Goal: Check status: Check status

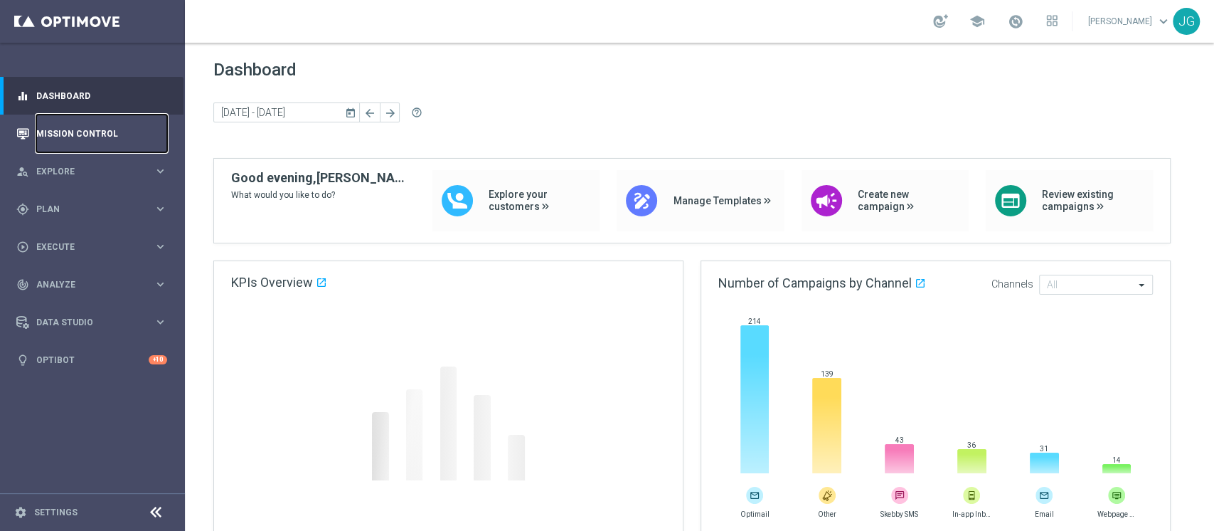
click at [124, 139] on link "Mission Control" at bounding box center [101, 134] width 131 height 38
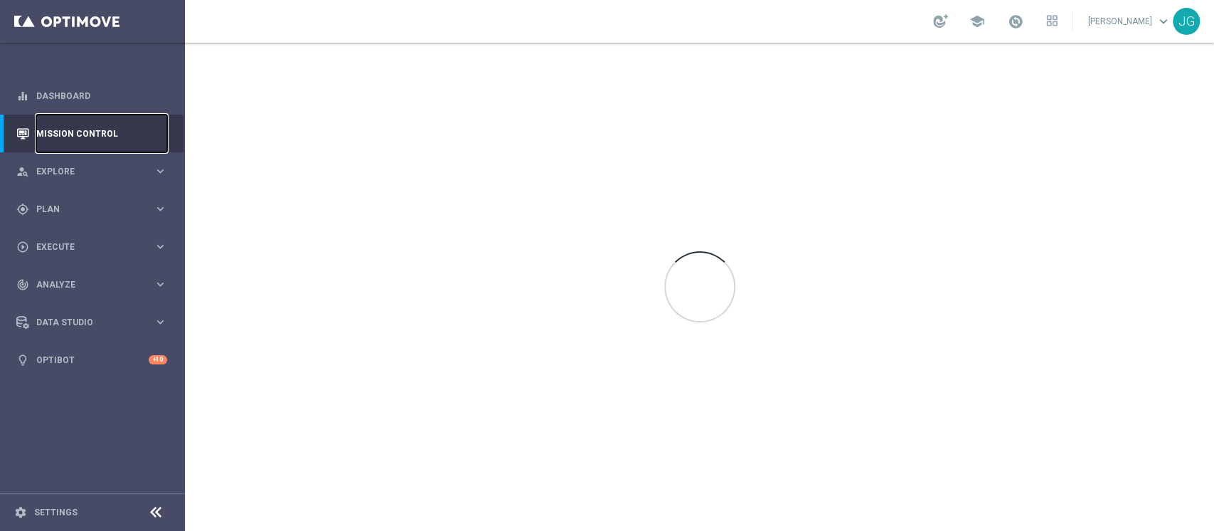
click at [123, 132] on link "Mission Control" at bounding box center [101, 134] width 131 height 38
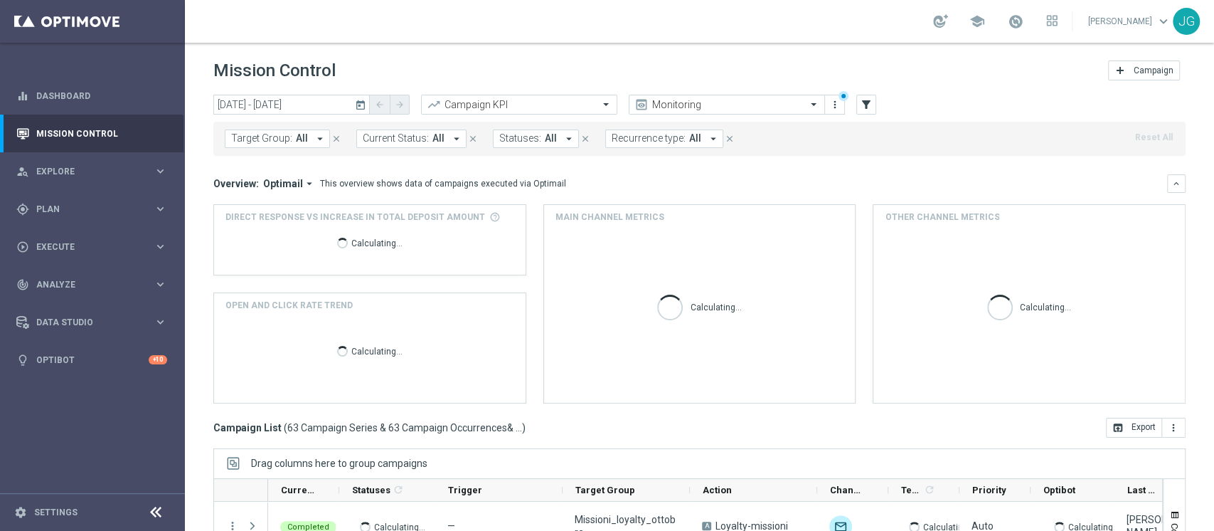
click at [359, 105] on icon "today" at bounding box center [361, 104] width 13 height 13
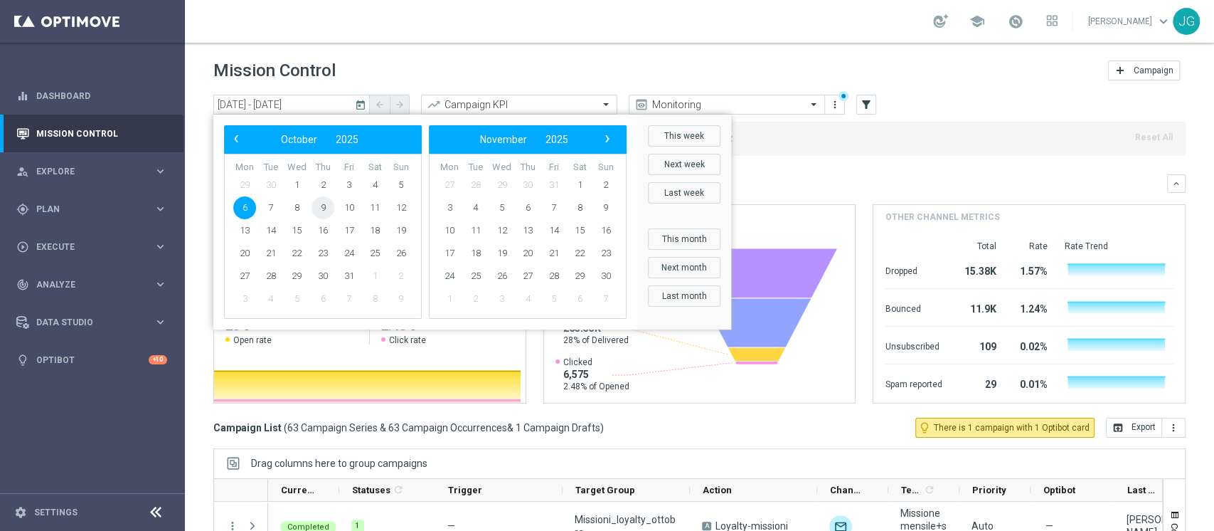
click at [324, 206] on span "9" at bounding box center [323, 207] width 23 height 23
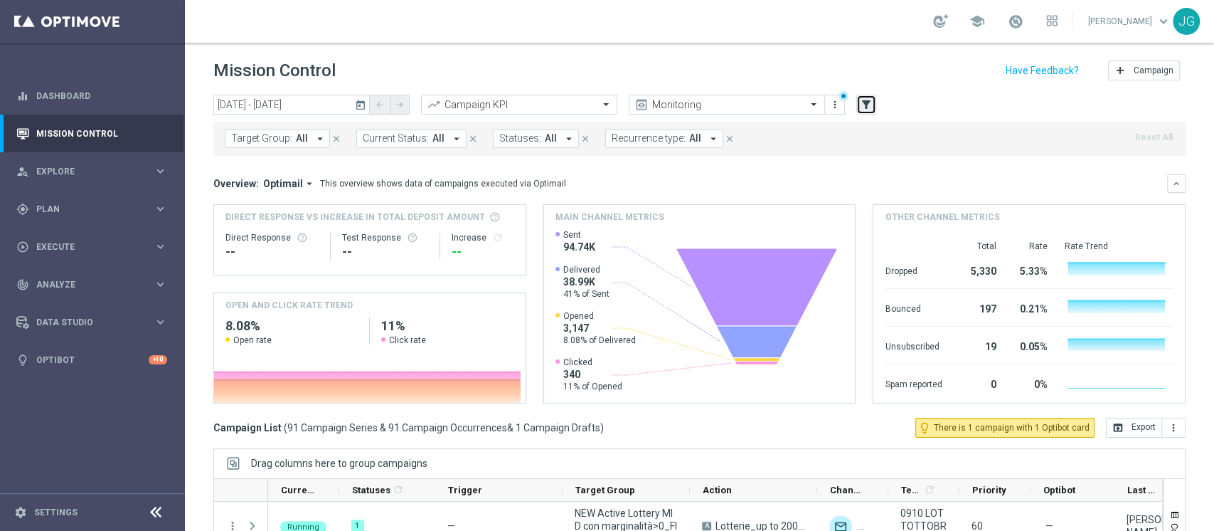
click at [868, 107] on icon "filter_alt" at bounding box center [866, 104] width 13 height 13
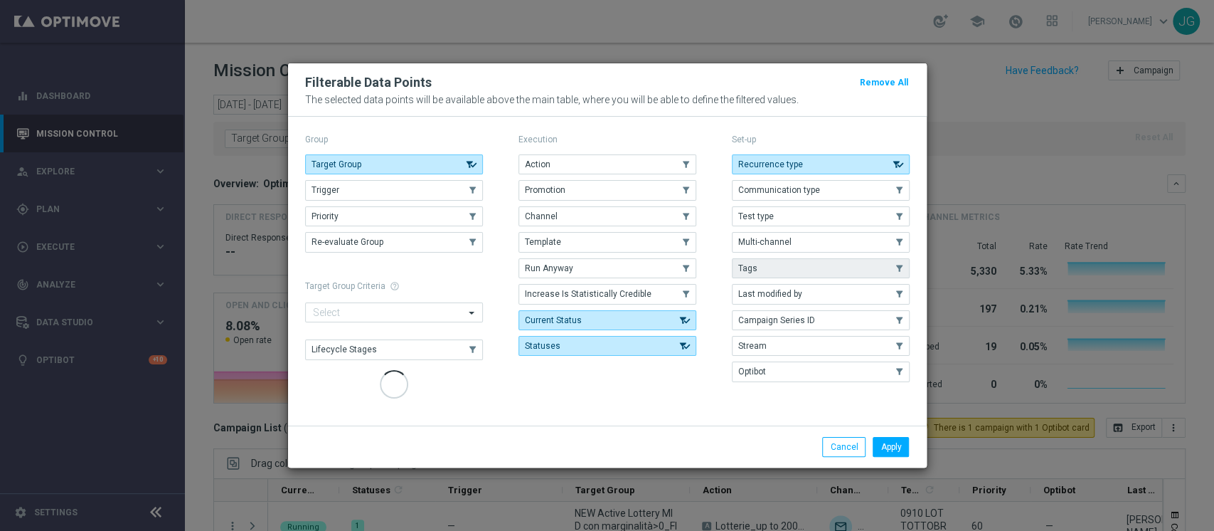
click at [790, 278] on button "Tags" at bounding box center [821, 268] width 178 height 20
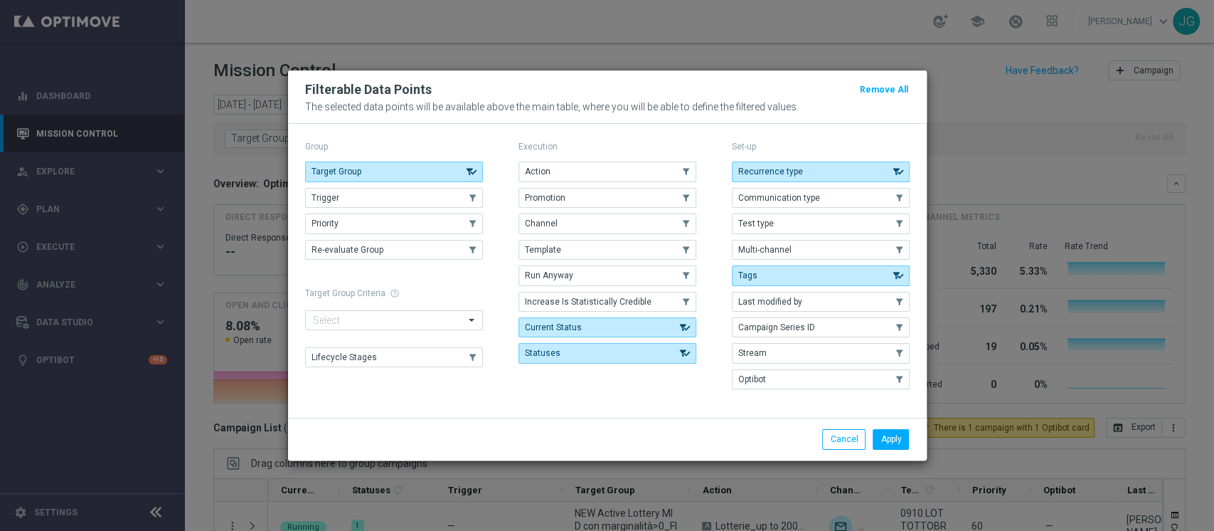
click at [788, 290] on div "Recurrence type .cls-1{fill:none;} .cls-1{fill:none;} Communication type .cls-1…" at bounding box center [821, 276] width 178 height 228
click at [791, 277] on button "Tags" at bounding box center [821, 275] width 178 height 20
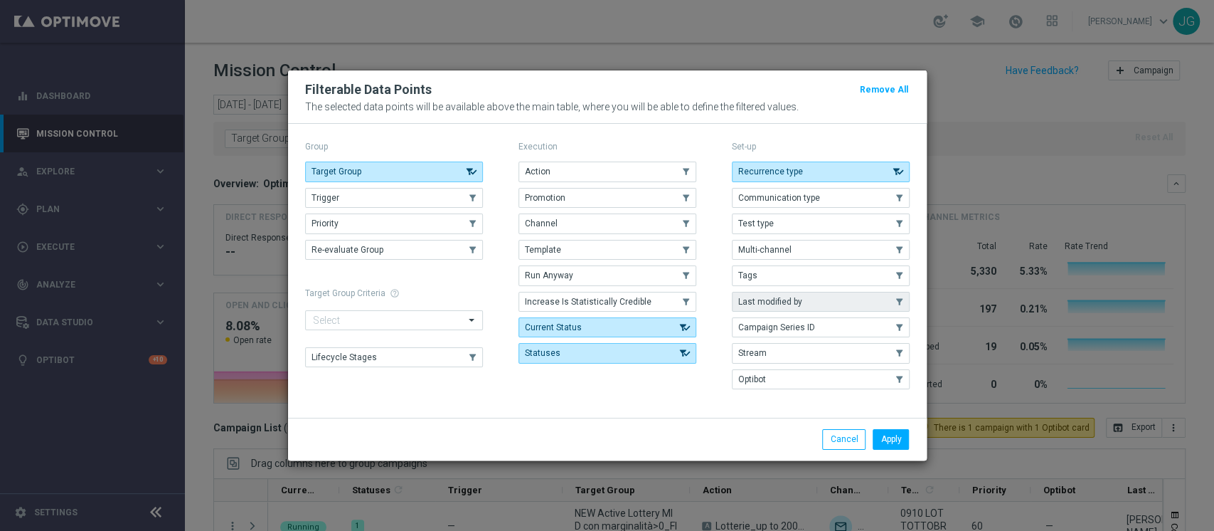
click at [777, 295] on button "Last modified by" at bounding box center [821, 302] width 178 height 20
click at [896, 440] on button "Apply" at bounding box center [891, 439] width 36 height 20
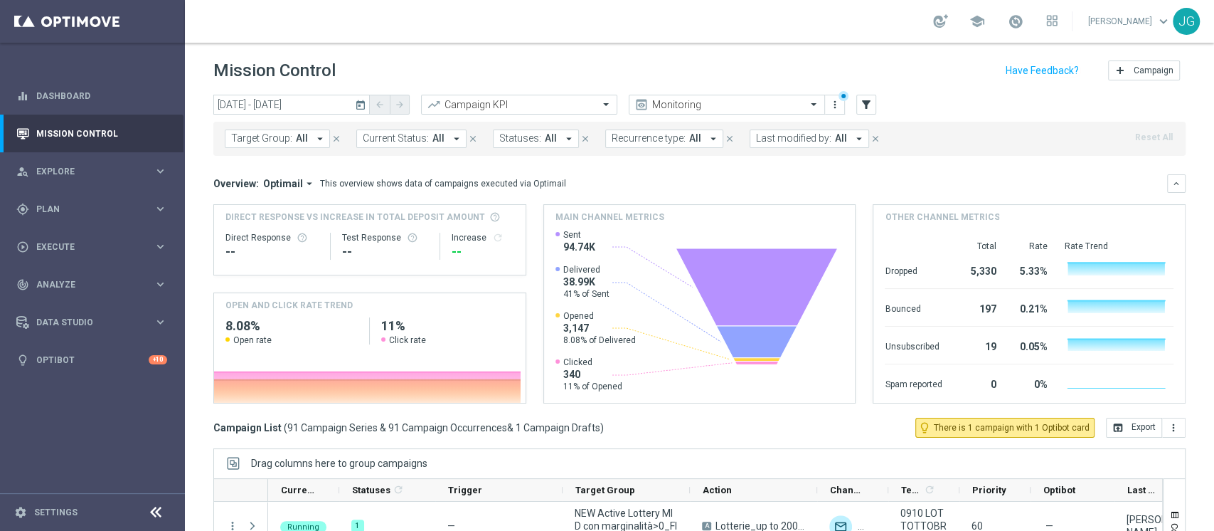
click at [364, 105] on icon "today" at bounding box center [361, 104] width 13 height 13
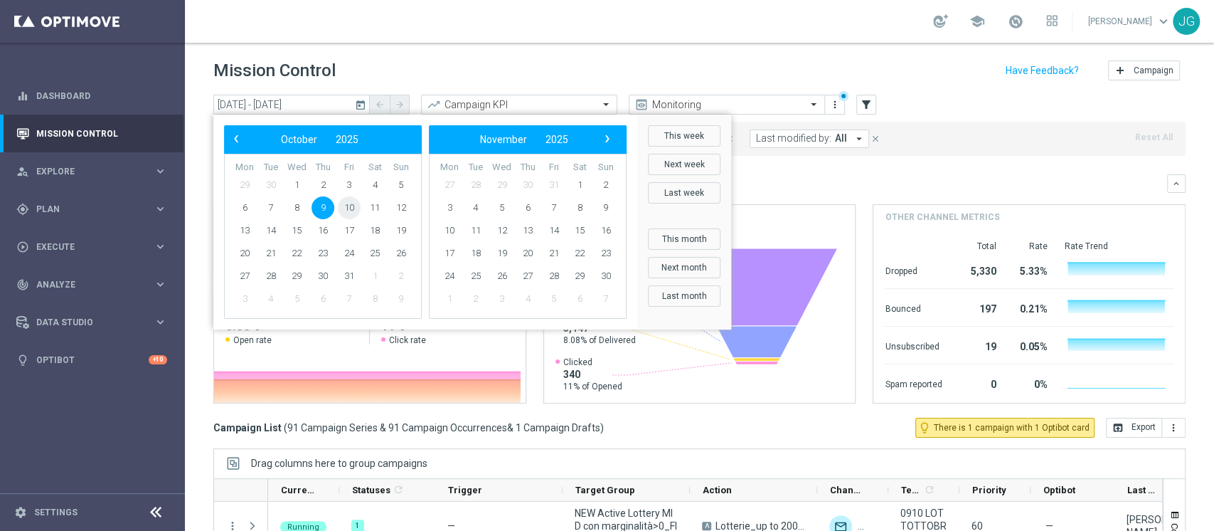
click at [345, 209] on span "10" at bounding box center [349, 207] width 23 height 23
type input "[DATE] - [DATE]"
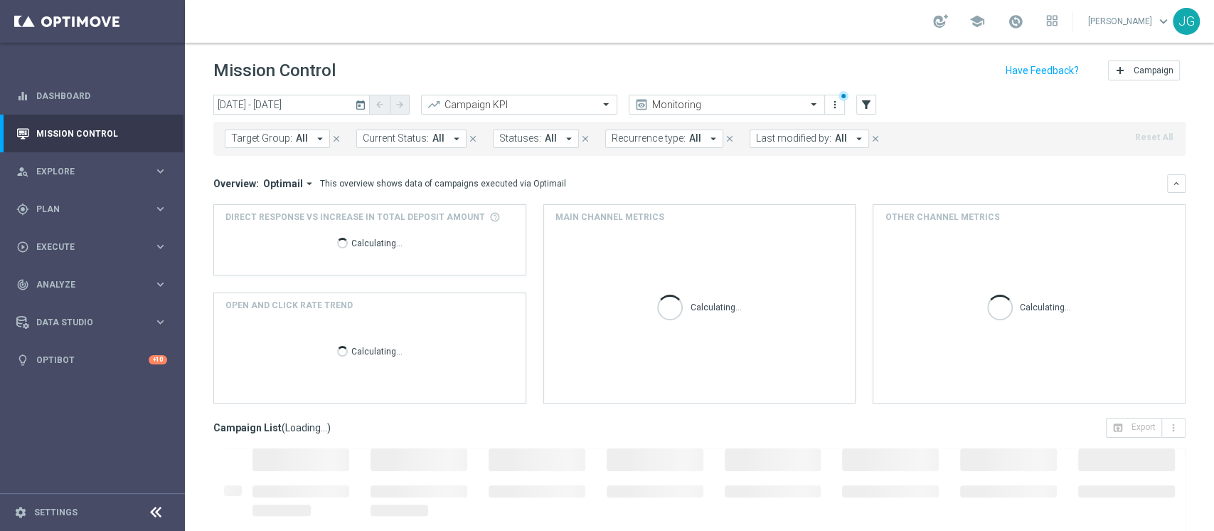
click at [786, 140] on span "Last modified by:" at bounding box center [793, 138] width 75 height 12
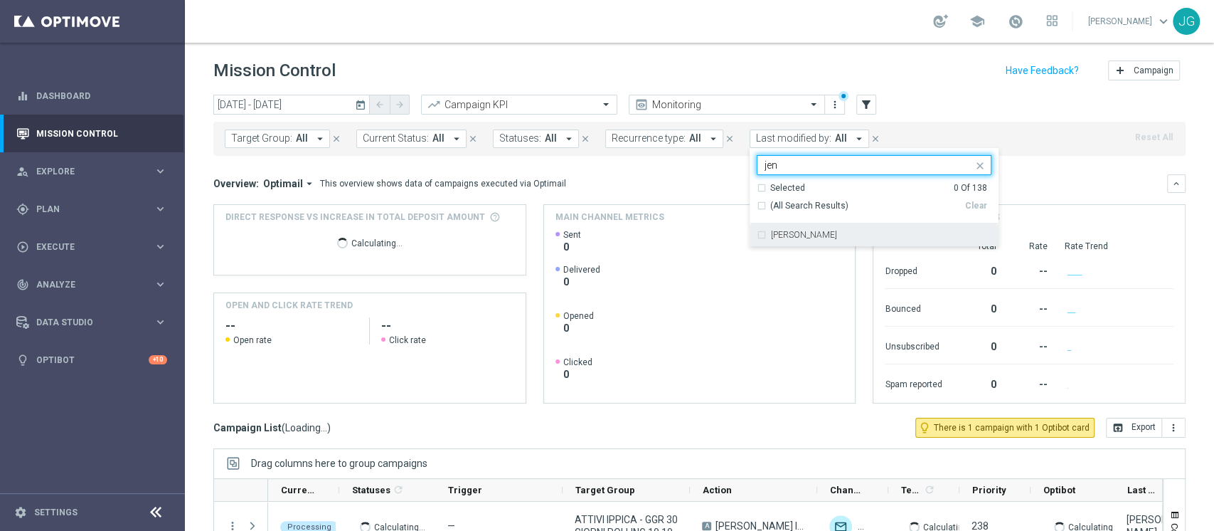
click at [771, 236] on label "[PERSON_NAME]" at bounding box center [804, 235] width 66 height 9
type input "jen"
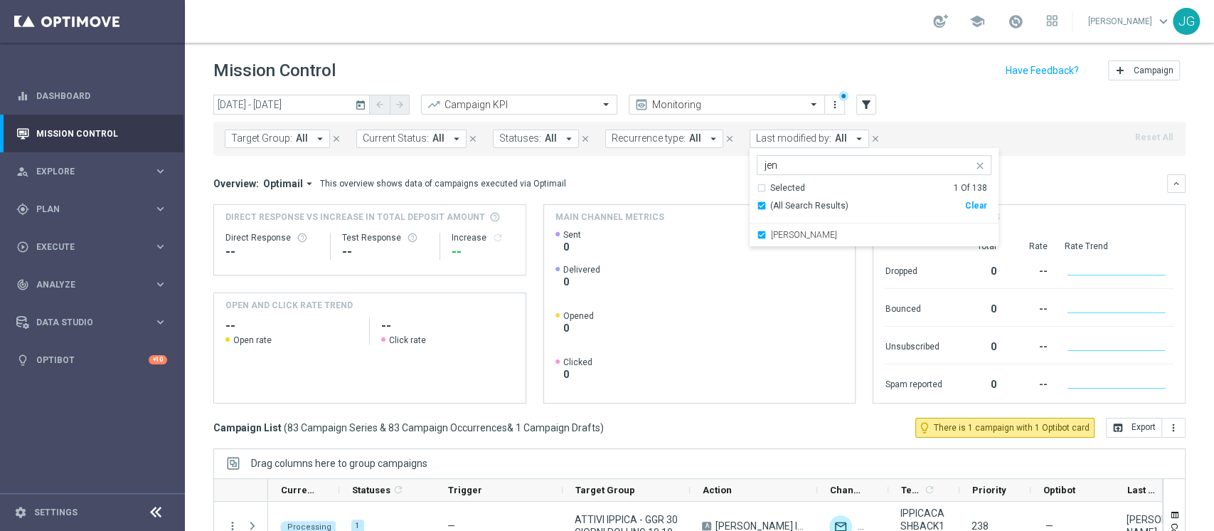
click at [526, 259] on div "Direct Response VS Increase In Total Deposit Amount Direct Response -- Test Res…" at bounding box center [699, 303] width 973 height 199
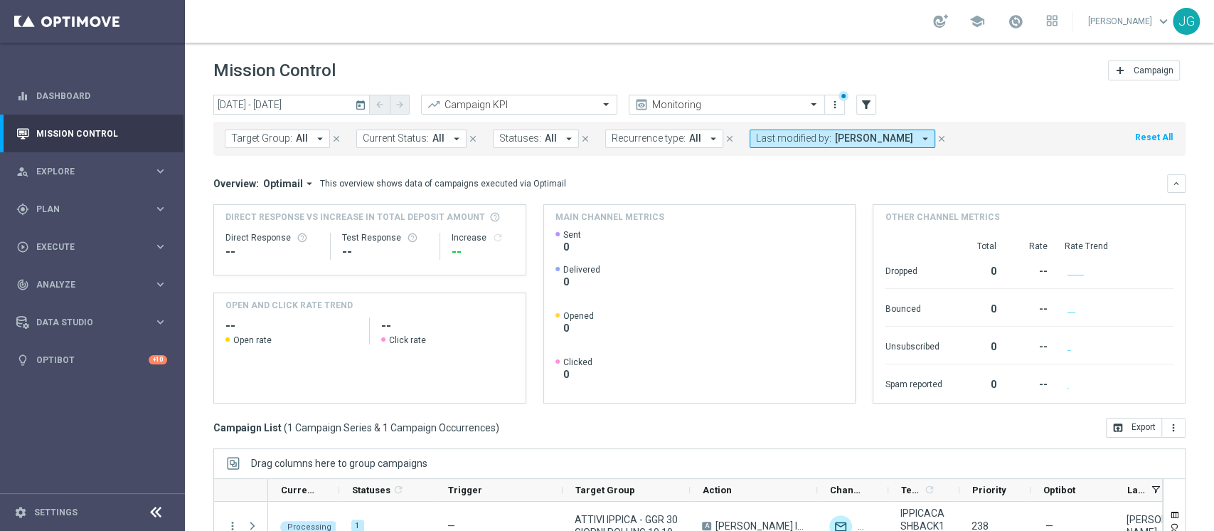
scroll to position [180, 0]
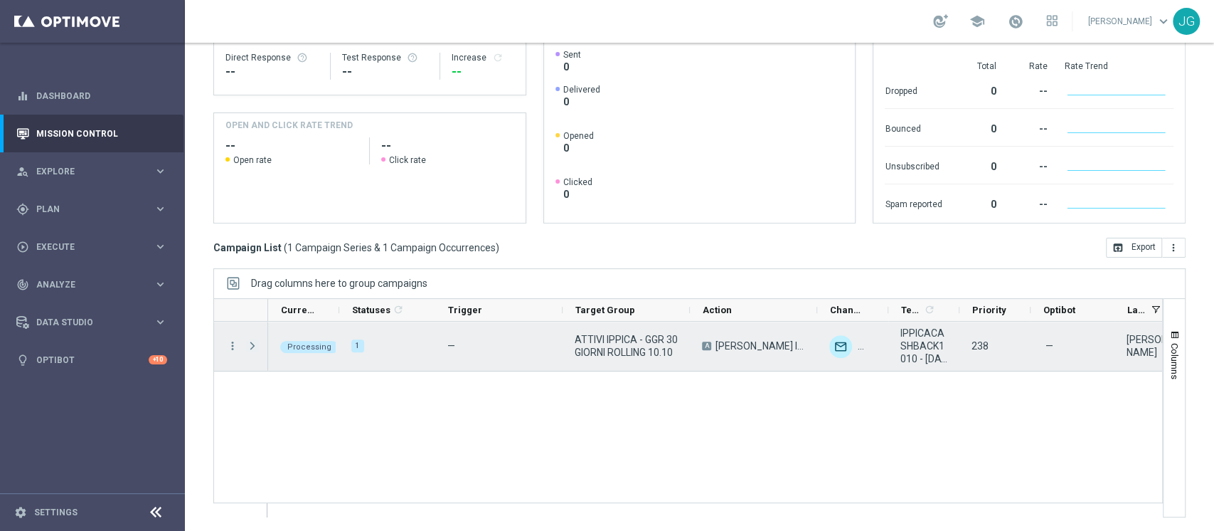
click at [251, 342] on span "Press SPACE to select this row." at bounding box center [252, 345] width 13 height 11
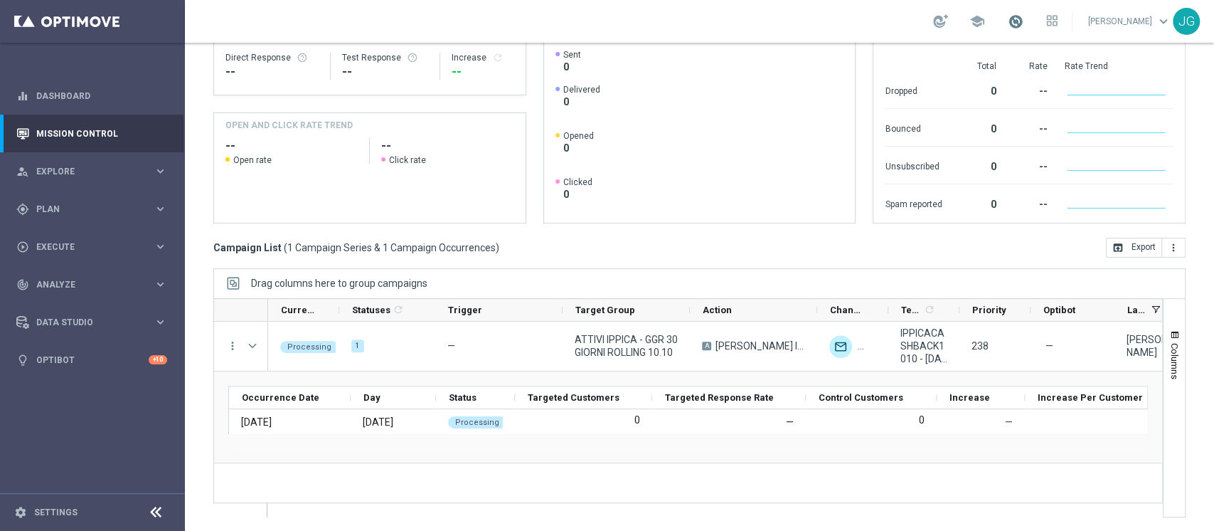
click at [1008, 26] on span at bounding box center [1016, 22] width 16 height 16
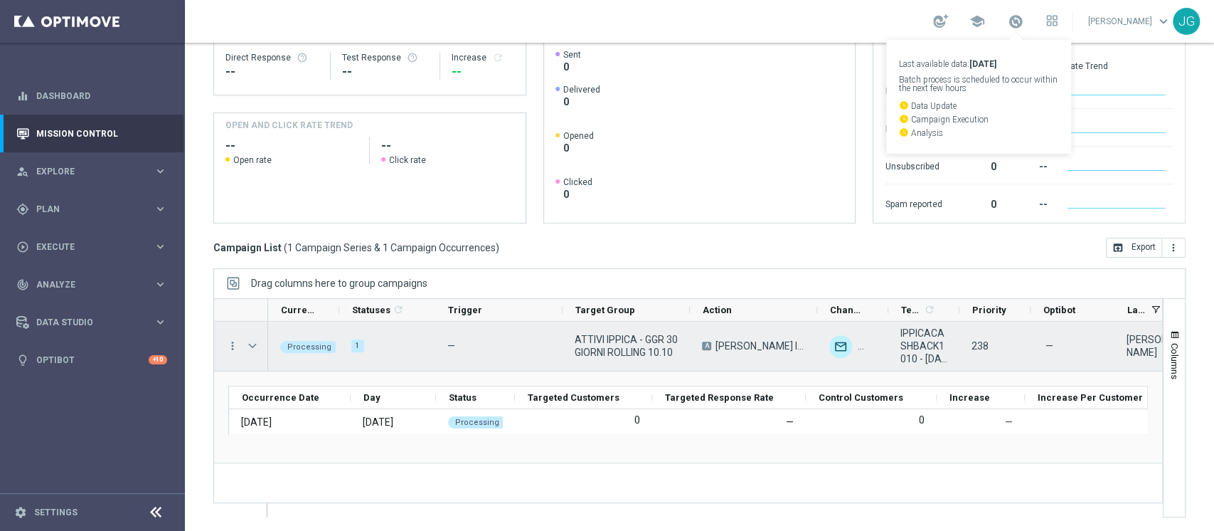
click at [250, 348] on span "Press SPACE to select this row." at bounding box center [252, 345] width 13 height 11
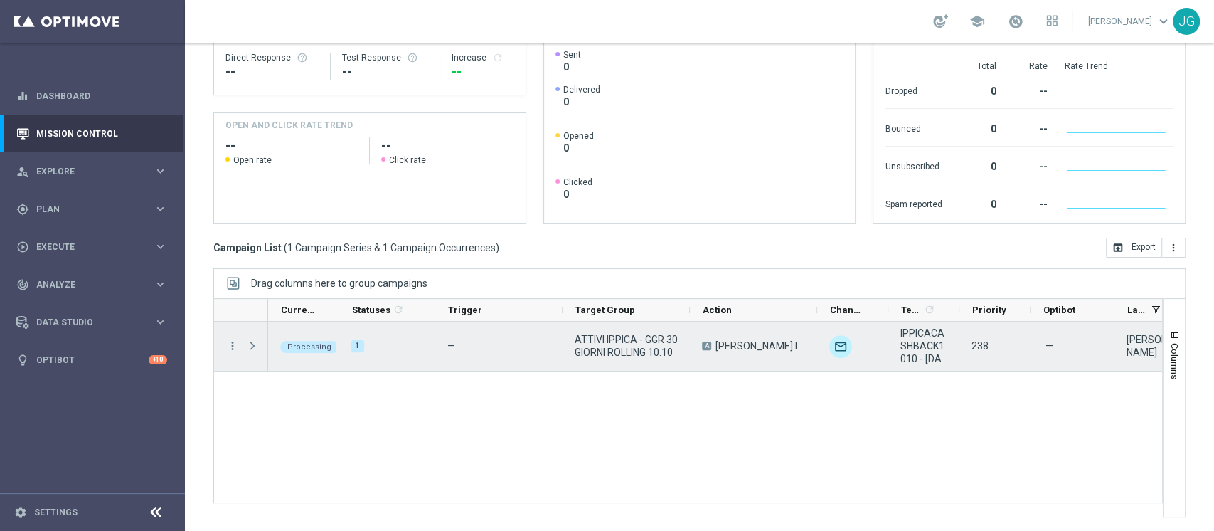
click at [250, 348] on span "Press SPACE to select this row." at bounding box center [252, 345] width 13 height 11
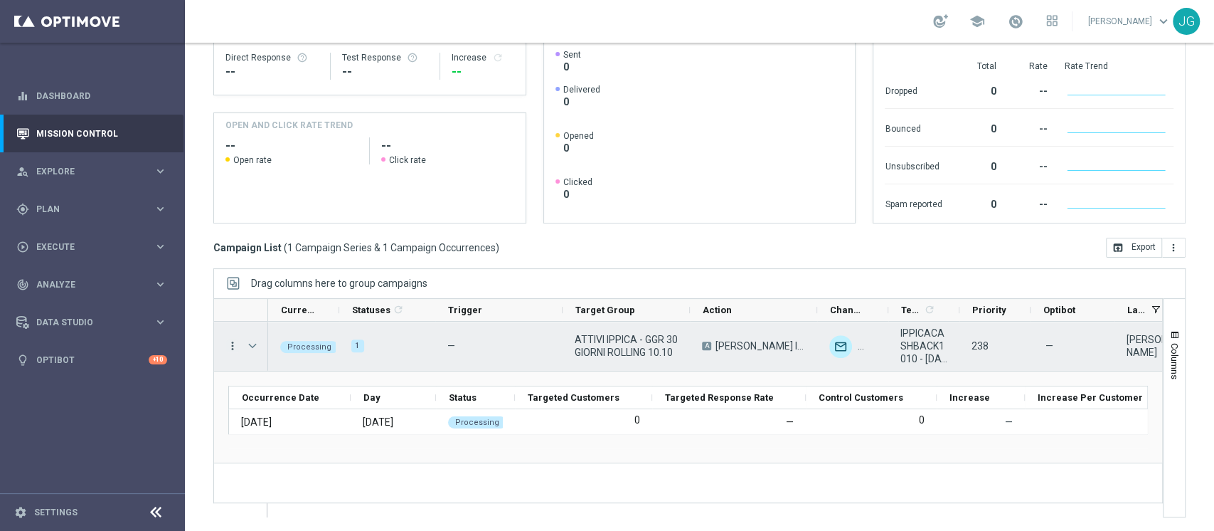
click at [228, 340] on icon "more_vert" at bounding box center [232, 345] width 13 height 13
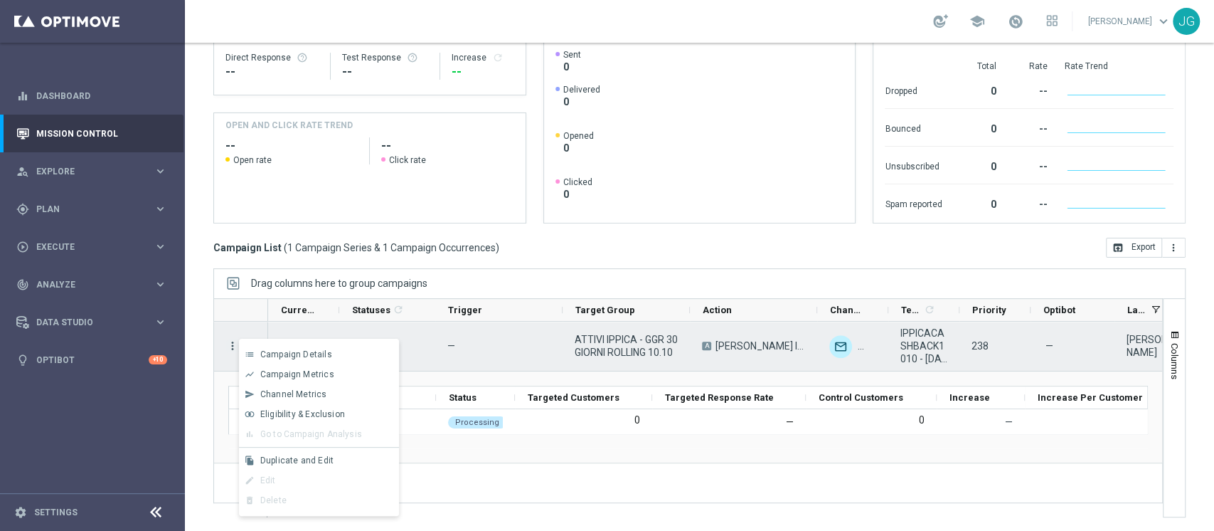
click at [228, 340] on icon "more_vert" at bounding box center [232, 345] width 13 height 13
click at [1008, 18] on span at bounding box center [1016, 22] width 16 height 16
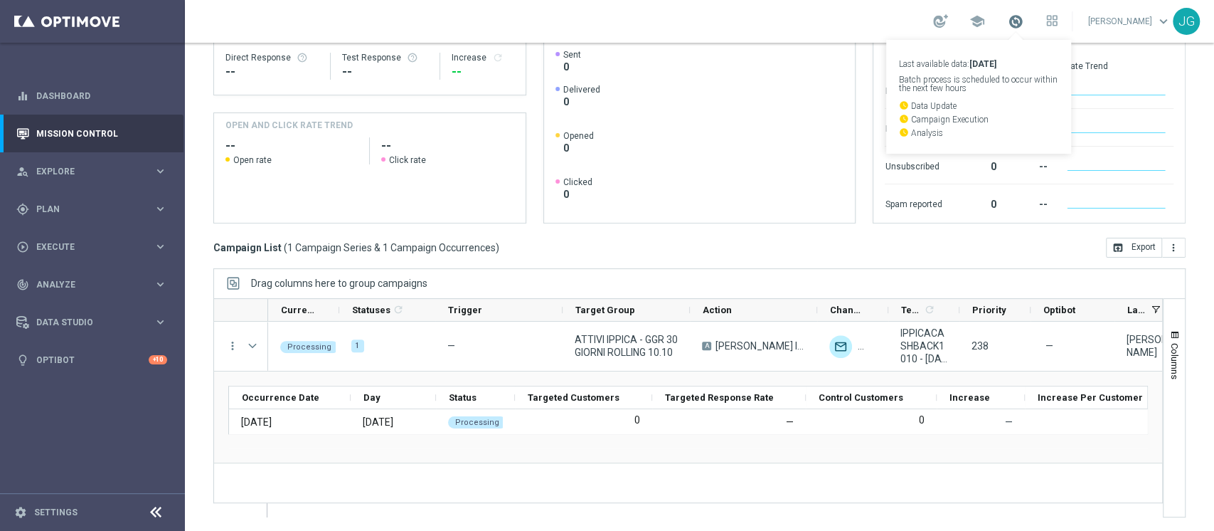
click at [1008, 18] on span at bounding box center [1016, 22] width 16 height 16
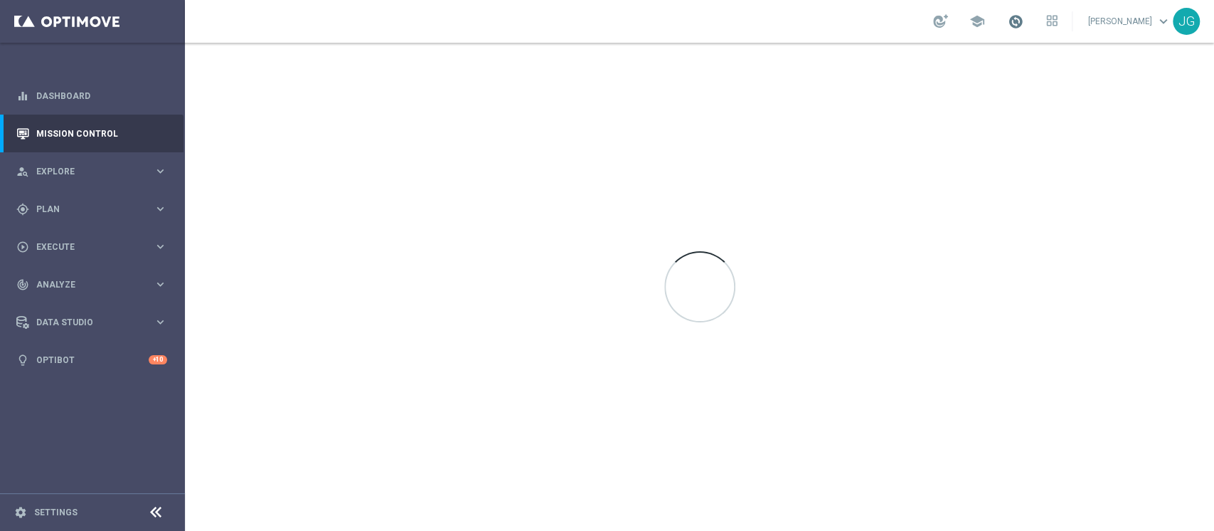
click at [1012, 21] on span at bounding box center [1016, 22] width 16 height 16
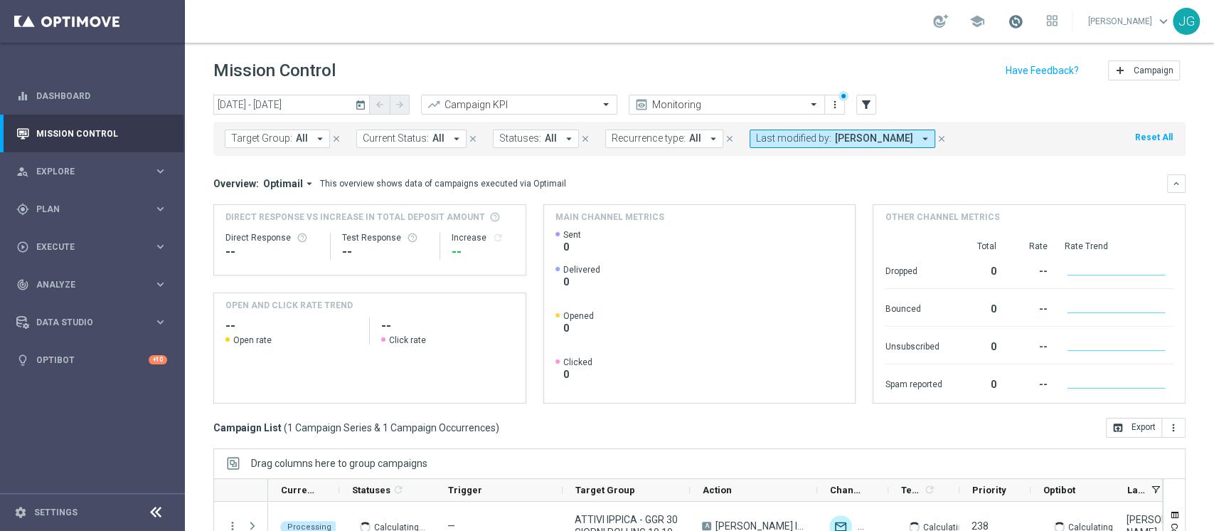
click at [1012, 21] on span at bounding box center [1016, 22] width 16 height 16
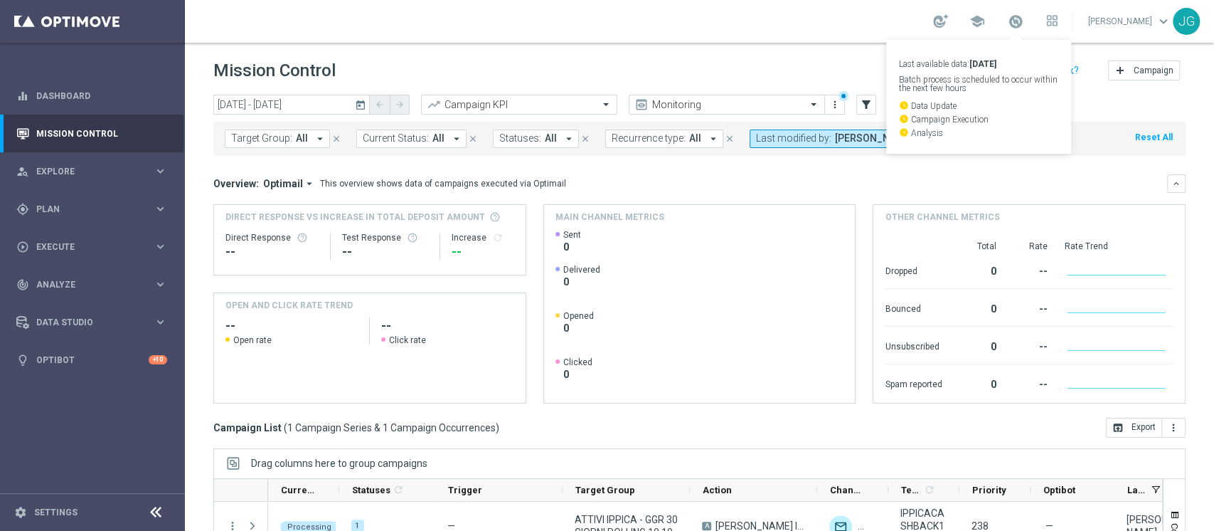
click at [534, 228] on div "Direct Response VS Increase In Total Deposit Amount Direct Response -- Test Res…" at bounding box center [699, 303] width 973 height 199
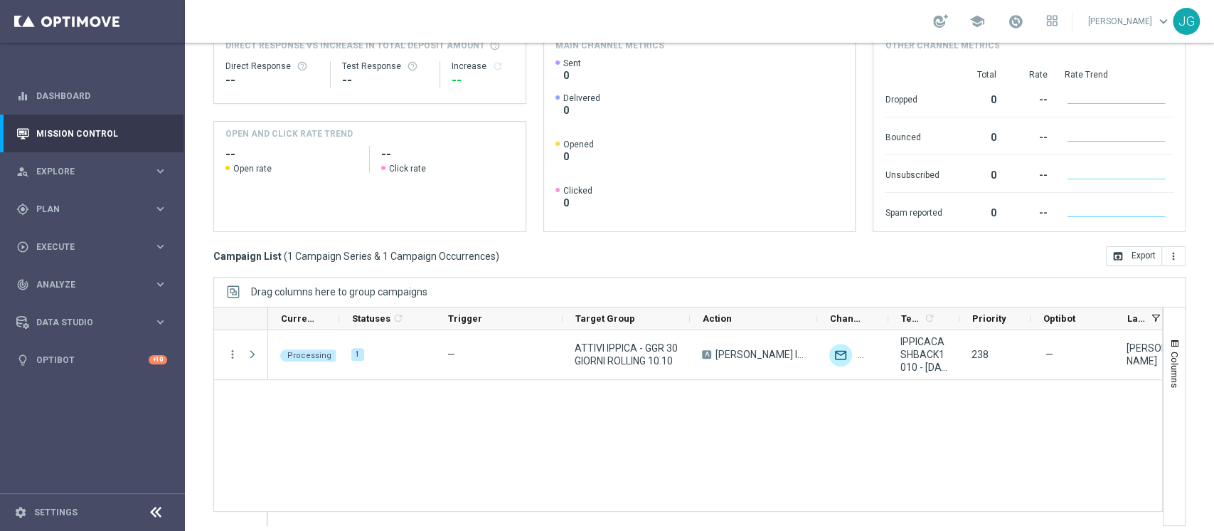
scroll to position [176, 0]
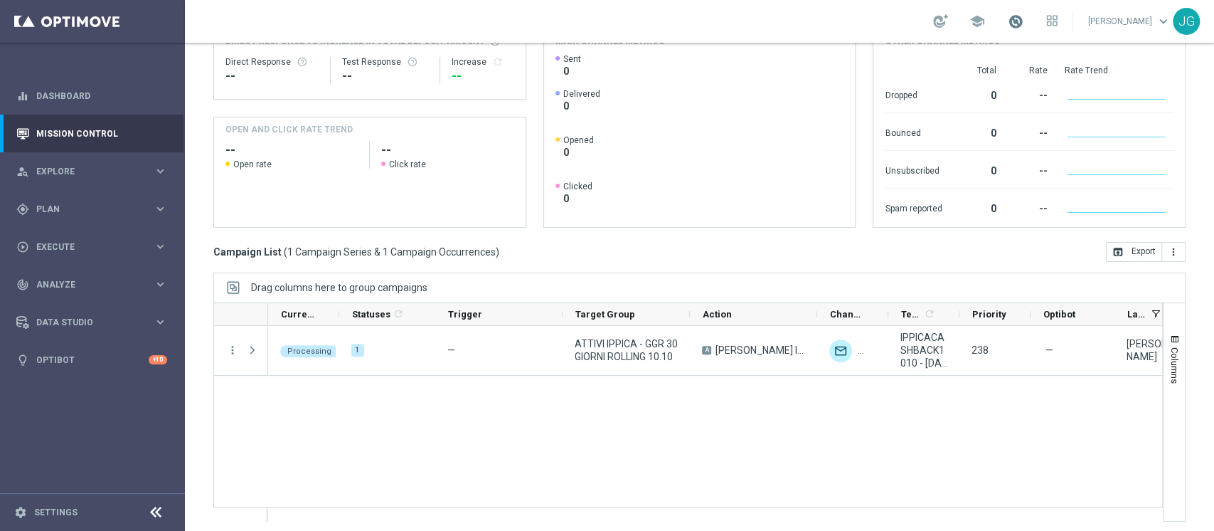
click at [1008, 22] on span at bounding box center [1016, 22] width 16 height 16
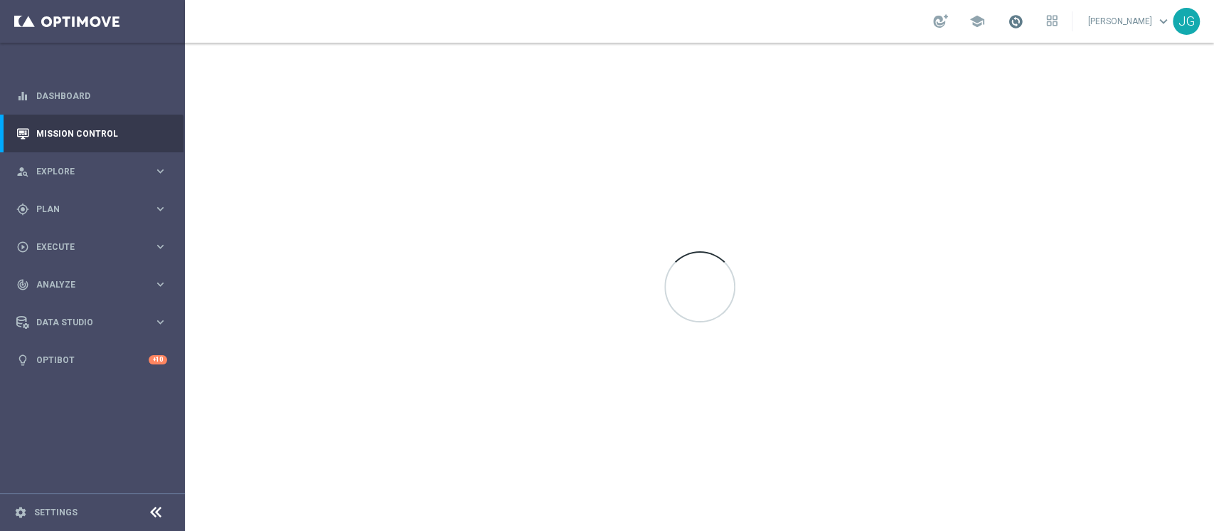
click at [1008, 26] on span at bounding box center [1016, 22] width 16 height 16
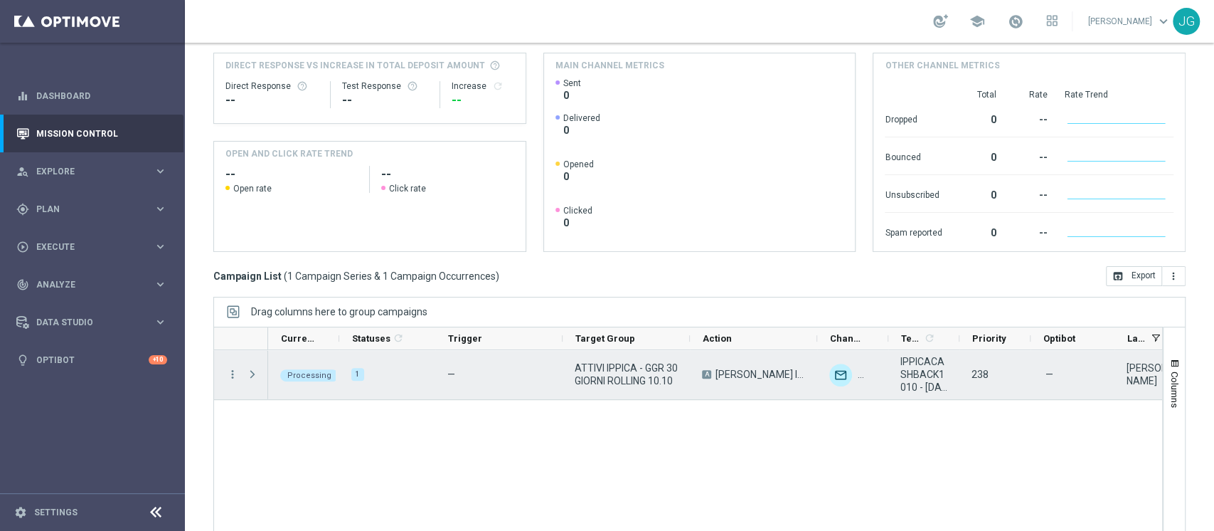
scroll to position [154, 0]
click at [250, 370] on span "Press SPACE to select this row." at bounding box center [252, 371] width 13 height 11
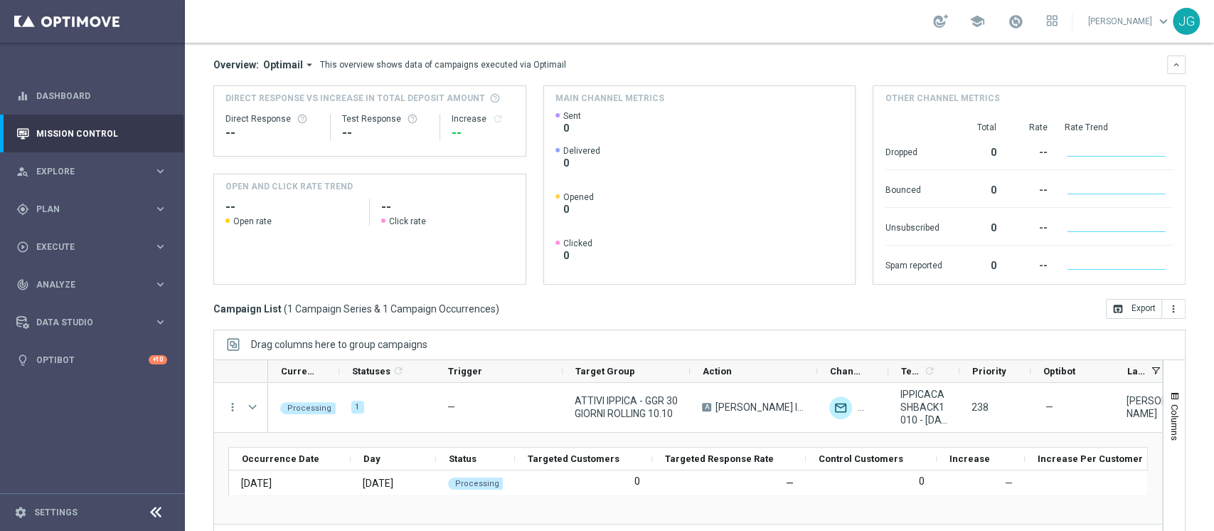
scroll to position [127, 0]
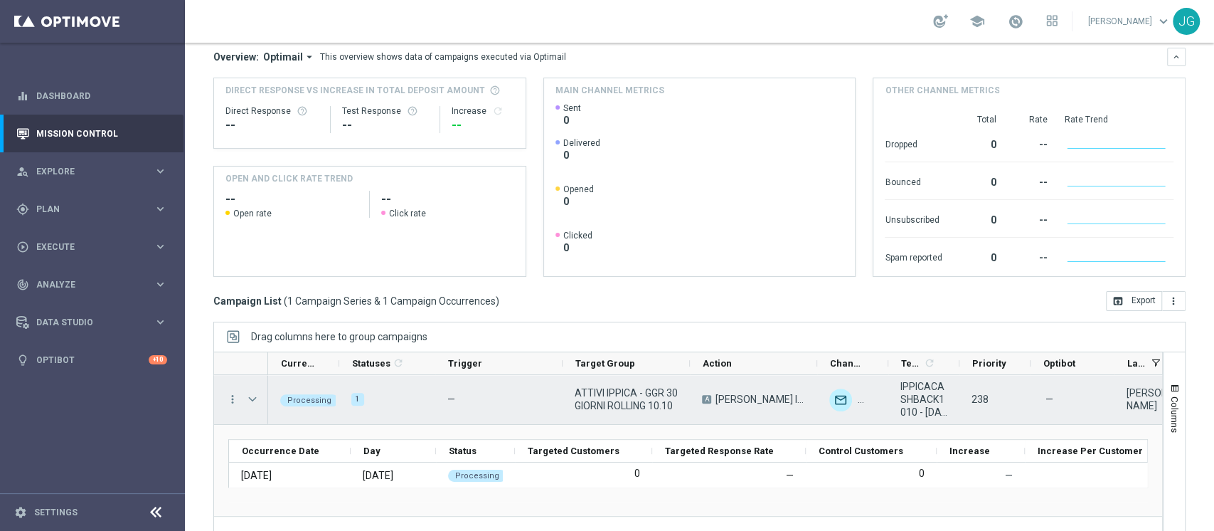
click at [250, 406] on span "Press SPACE to select this row." at bounding box center [254, 399] width 16 height 28
click at [252, 388] on span "Press SPACE to select this row." at bounding box center [254, 399] width 16 height 28
click at [252, 393] on span "Press SPACE to select this row." at bounding box center [252, 398] width 13 height 11
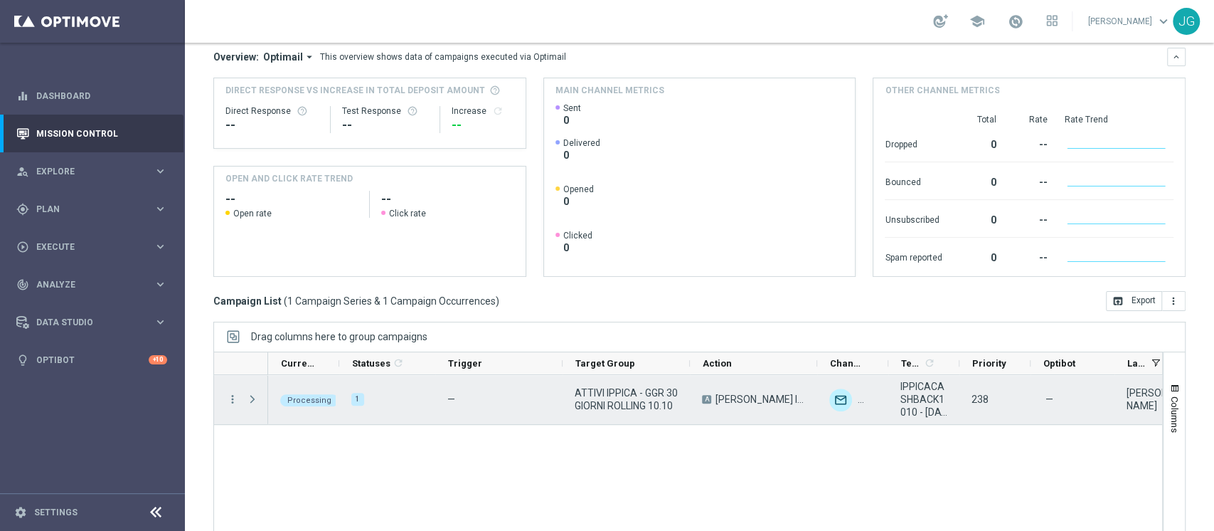
click at [252, 393] on span "Press SPACE to select this row." at bounding box center [252, 398] width 13 height 11
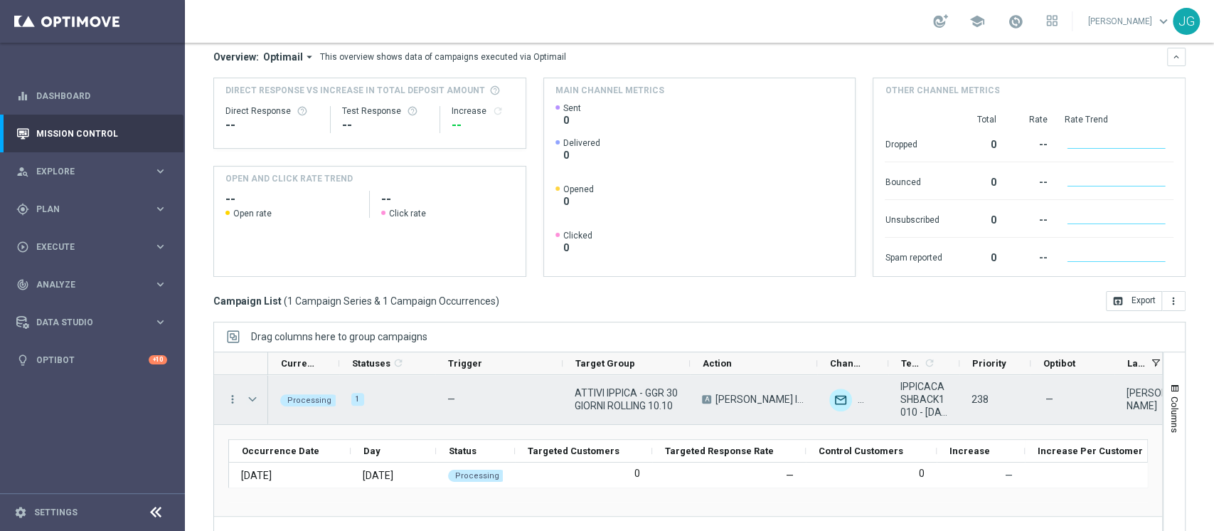
click at [256, 393] on span "Press SPACE to select this row." at bounding box center [252, 398] width 13 height 11
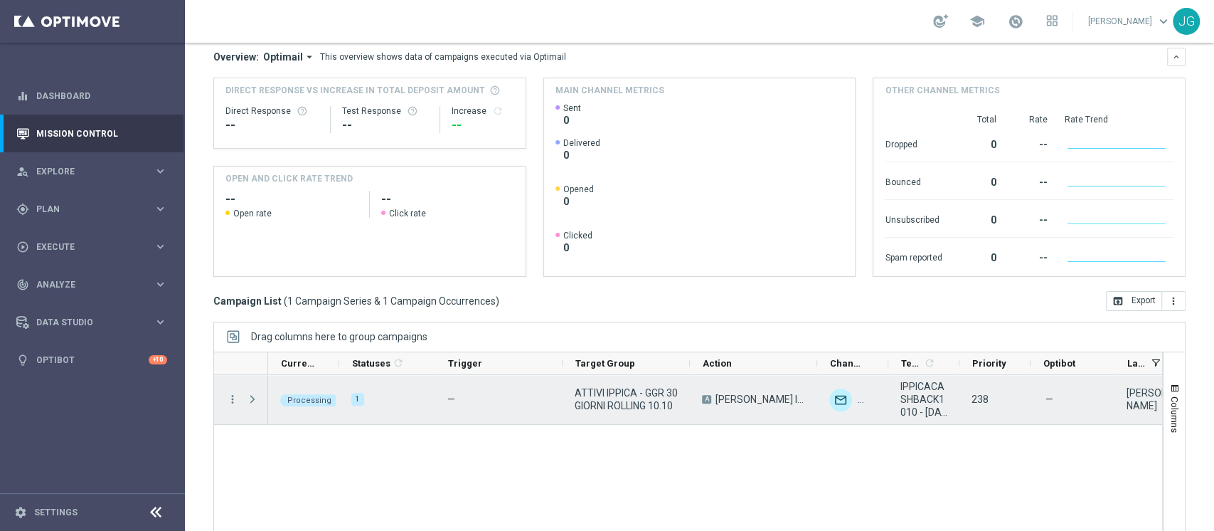
click at [256, 393] on span "Press SPACE to select this row." at bounding box center [252, 398] width 13 height 11
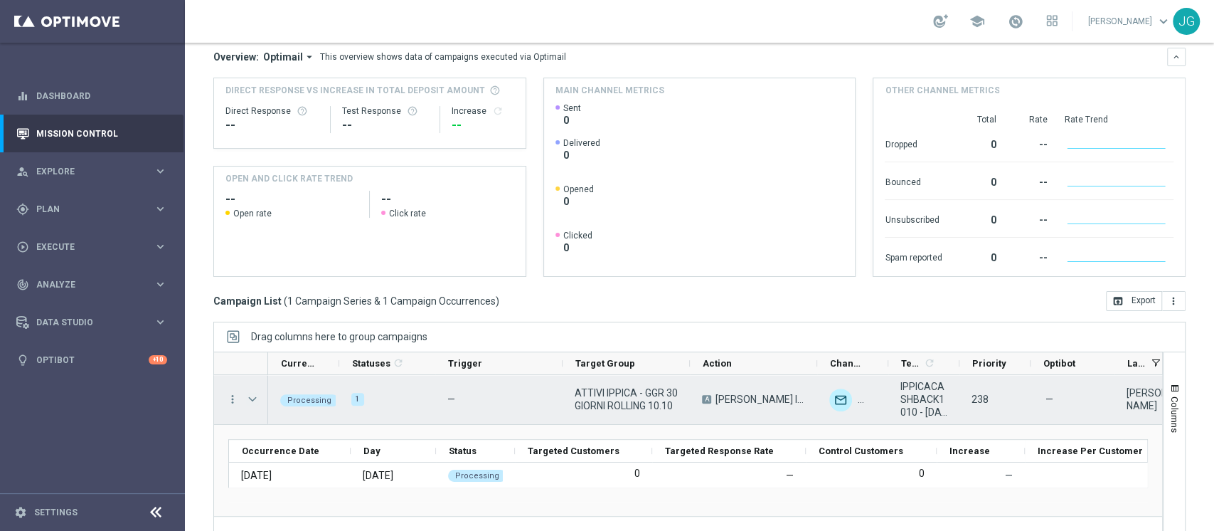
click at [256, 393] on span "Press SPACE to select this row." at bounding box center [252, 398] width 13 height 11
